Goal: Transaction & Acquisition: Purchase product/service

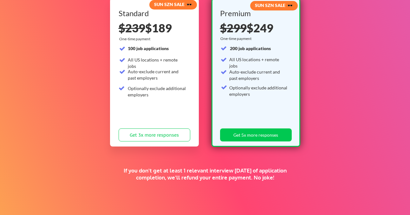
scroll to position [75, 0]
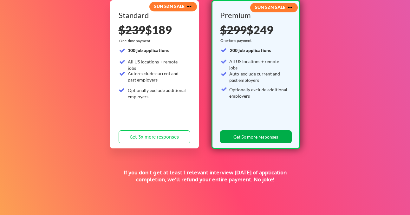
click at [260, 137] on button "Get 5x more responses" at bounding box center [256, 136] width 72 height 13
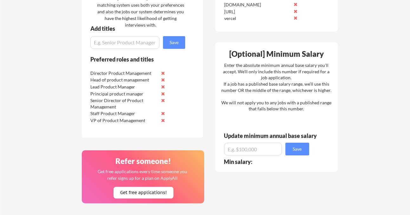
scroll to position [414, 0]
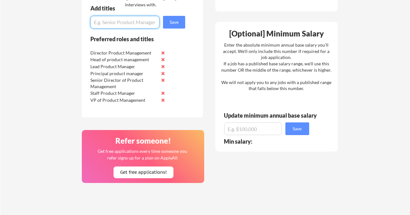
click at [145, 18] on input "input" at bounding box center [124, 22] width 69 height 13
type input "F"
type input "Co Founder"
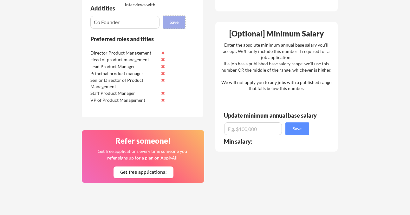
click at [179, 22] on button "Save" at bounding box center [174, 22] width 22 height 13
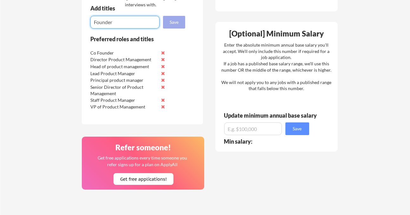
type input "Founder"
click at [180, 23] on button "Save" at bounding box center [174, 22] width 22 height 13
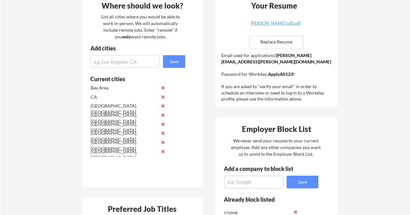
scroll to position [165, 0]
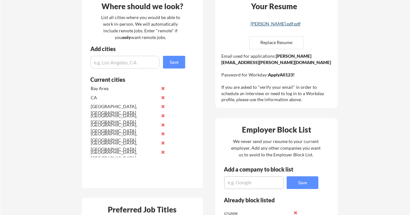
click at [293, 24] on div "LucienAvramov.pdf.pdf" at bounding box center [276, 24] width 76 height 4
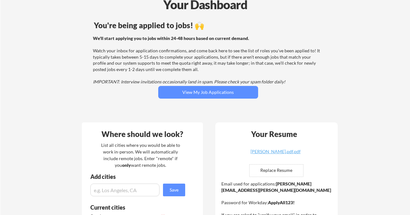
scroll to position [40, 0]
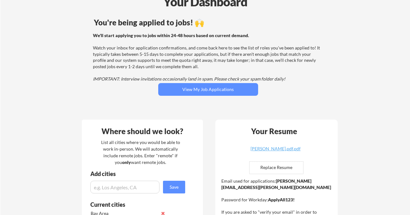
click at [280, 173] on input "file" at bounding box center [277, 168] width 54 height 12
type input "C:\fakepath\LucienAvramov.pdf"
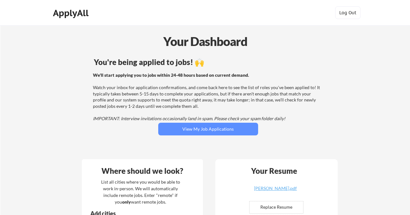
scroll to position [0, 0]
